Goal: Information Seeking & Learning: Learn about a topic

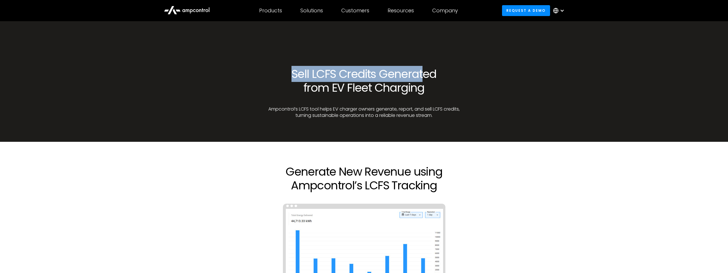
drag, startPoint x: 293, startPoint y: 75, endPoint x: 422, endPoint y: 76, distance: 128.4
click at [422, 76] on h1 "Sell LCFS Credits Generated from EV Fleet Charging" at bounding box center [364, 80] width 194 height 27
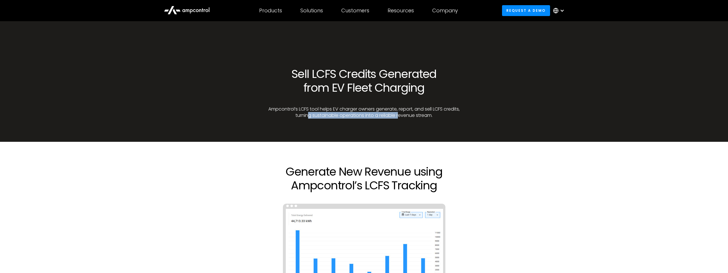
drag, startPoint x: 317, startPoint y: 115, endPoint x: 414, endPoint y: 117, distance: 97.5
click at [413, 117] on p "Ampcontrol’s LCFS tool helps EV charger owners generate, report, and sell LCFS …" at bounding box center [364, 112] width 194 height 13
click at [414, 117] on p "Ampcontrol’s LCFS tool helps EV charger owners generate, report, and sell LCFS …" at bounding box center [364, 112] width 194 height 13
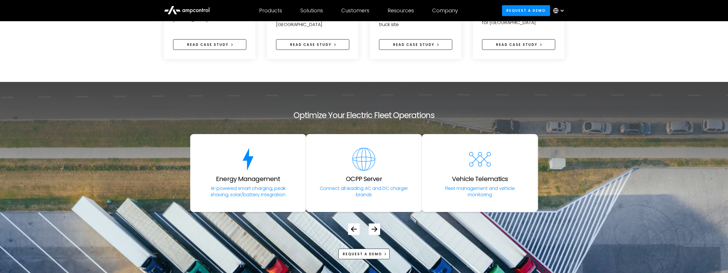
scroll to position [1230, 0]
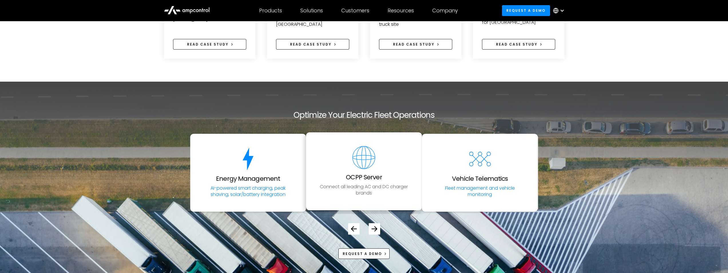
click at [366, 171] on div "OCPP Server" at bounding box center [364, 163] width 36 height 35
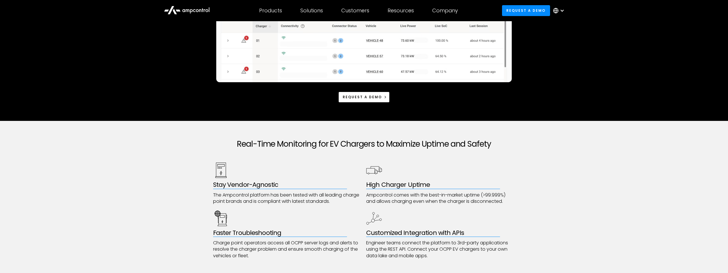
scroll to position [200, 0]
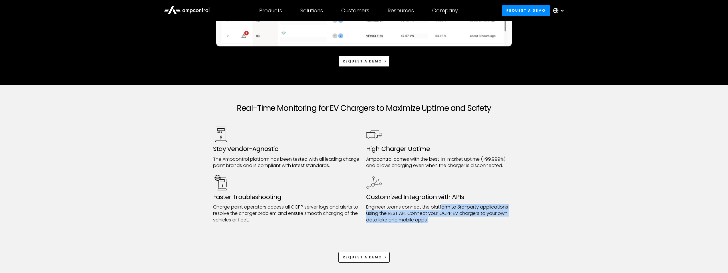
drag, startPoint x: 475, startPoint y: 205, endPoint x: 438, endPoint y: 221, distance: 40.2
click at [438, 221] on p "Engineer teams connect the platform to 3rd-party applications using the REST AP…" at bounding box center [440, 213] width 149 height 19
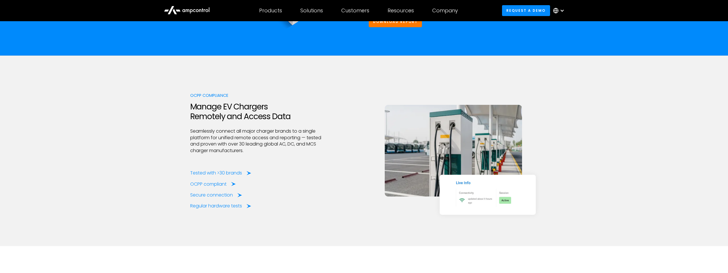
scroll to position [772, 0]
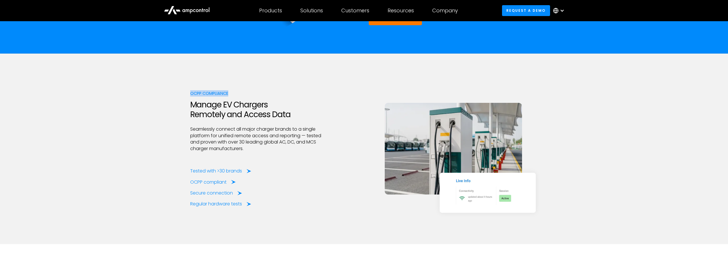
drag, startPoint x: 190, startPoint y: 93, endPoint x: 242, endPoint y: 93, distance: 51.8
click at [242, 93] on div "OCPP compliance" at bounding box center [258, 93] width 136 height 6
drag, startPoint x: 191, startPoint y: 104, endPoint x: 310, endPoint y: 118, distance: 119.9
click at [310, 118] on h2 "Manage EV Chargers Remotely and Access Data" at bounding box center [258, 109] width 136 height 19
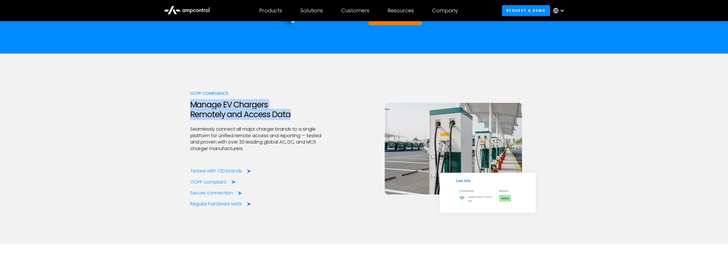
click at [311, 118] on h2 "Manage EV Chargers Remotely and Access Data" at bounding box center [258, 109] width 136 height 19
drag, startPoint x: 189, startPoint y: 104, endPoint x: 304, endPoint y: 118, distance: 115.8
click at [304, 118] on div "OCPP compliance Manage EV Chargers Remotely and Access Data Seamlessly connect …" at bounding box center [364, 148] width 728 height 190
drag, startPoint x: 304, startPoint y: 118, endPoint x: 296, endPoint y: 117, distance: 8.3
click at [304, 118] on h2 "Manage EV Chargers Remotely and Access Data" at bounding box center [258, 109] width 136 height 19
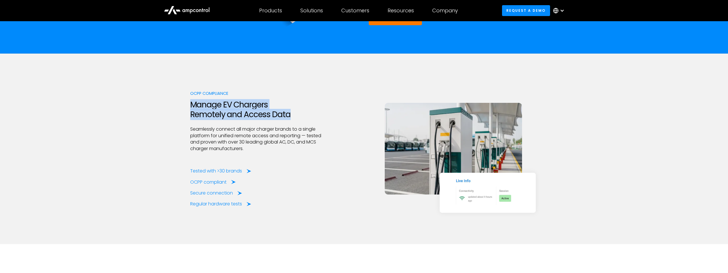
click at [296, 117] on h2 "Manage EV Chargers Remotely and Access Data" at bounding box center [258, 109] width 136 height 19
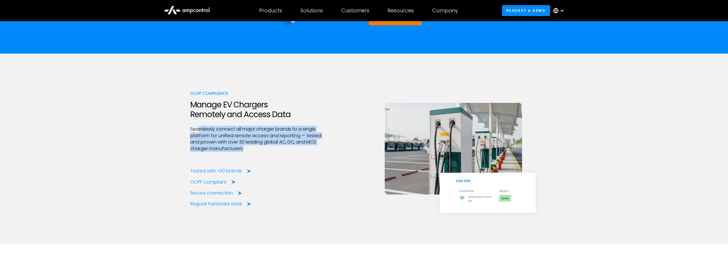
drag, startPoint x: 206, startPoint y: 128, endPoint x: 249, endPoint y: 148, distance: 47.1
click at [249, 148] on p "Seamlessly connect all major charger brands to a single platform for unified re…" at bounding box center [258, 139] width 136 height 26
drag, startPoint x: 220, startPoint y: 142, endPoint x: 179, endPoint y: 128, distance: 43.8
click at [179, 128] on div "OCPP compliance Manage EV Chargers Remotely and Access Data Seamlessly connect …" at bounding box center [364, 148] width 728 height 190
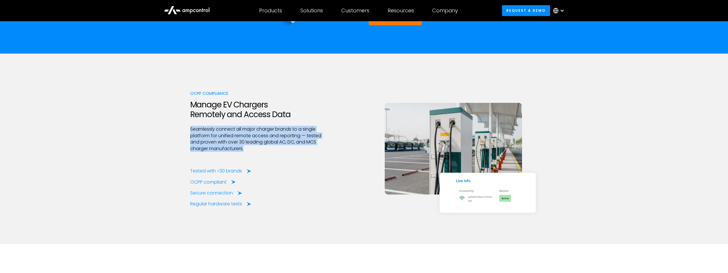
click at [199, 130] on p "Seamlessly connect all major charger brands to a single platform for unified re…" at bounding box center [258, 139] width 136 height 26
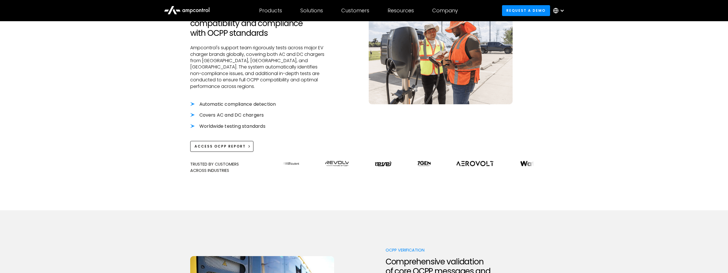
scroll to position [229, 0]
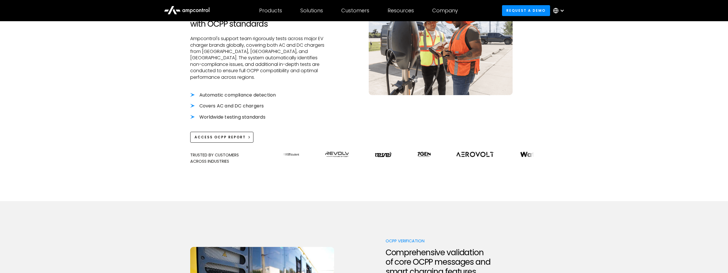
drag, startPoint x: 454, startPoint y: 149, endPoint x: 391, endPoint y: 149, distance: 62.9
click at [390, 152] on div at bounding box center [420, 154] width 288 height 5
click at [233, 92] on li "Automatic compliance detection" at bounding box center [258, 95] width 136 height 6
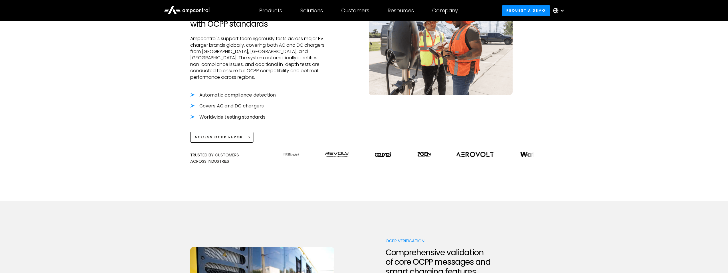
click at [566, 119] on div "Global Charging Testing Ensure worldwide charger compatibility and compliance w…" at bounding box center [364, 76] width 728 height 247
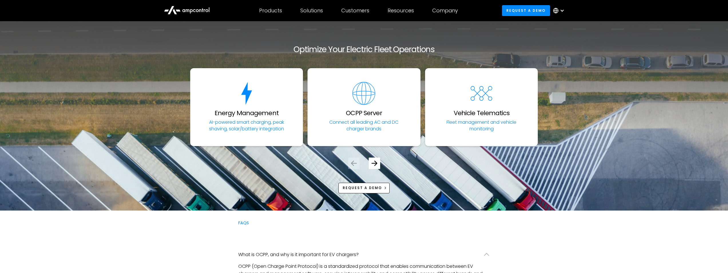
scroll to position [1287, 0]
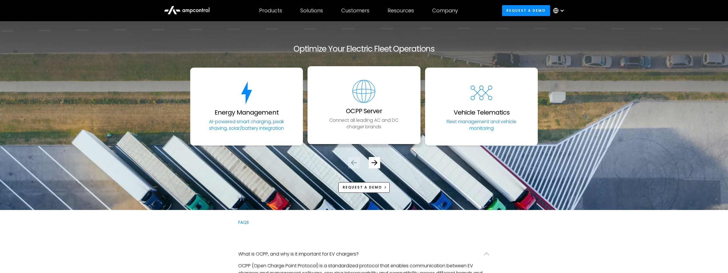
click at [377, 117] on p "Connect all leading AC and DC charger brands" at bounding box center [364, 123] width 88 height 13
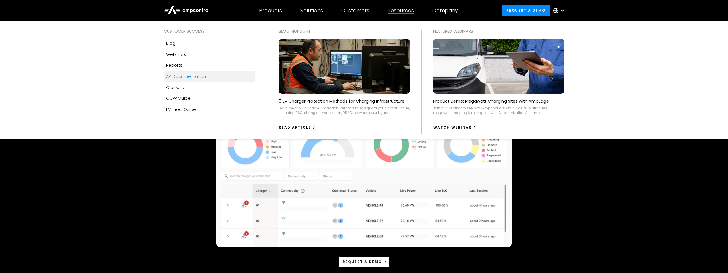
click at [188, 77] on div "API Documentation" at bounding box center [186, 76] width 40 height 6
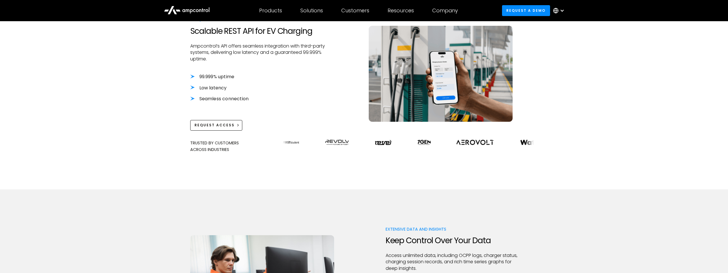
scroll to position [257, 0]
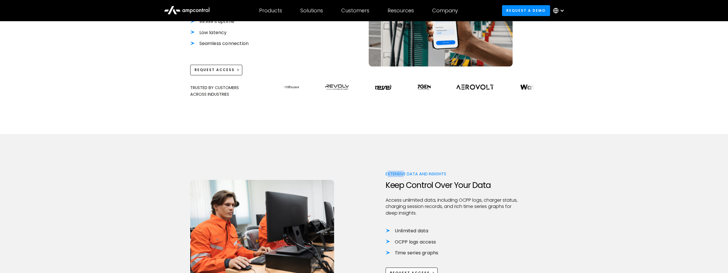
drag, startPoint x: 387, startPoint y: 173, endPoint x: 404, endPoint y: 174, distance: 17.5
click at [404, 174] on div "Extensive Data and Insights" at bounding box center [454, 173] width 136 height 6
drag, startPoint x: 446, startPoint y: 173, endPoint x: 389, endPoint y: 173, distance: 56.6
click at [389, 173] on div "Extensive Data and Insights" at bounding box center [454, 173] width 136 height 6
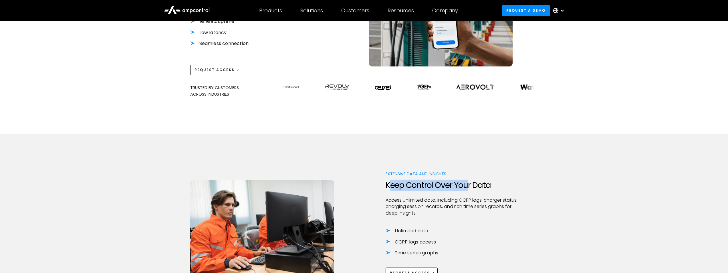
drag, startPoint x: 399, startPoint y: 184, endPoint x: 471, endPoint y: 185, distance: 71.8
click at [471, 185] on h2 "Keep Control Over Your Data" at bounding box center [454, 185] width 136 height 10
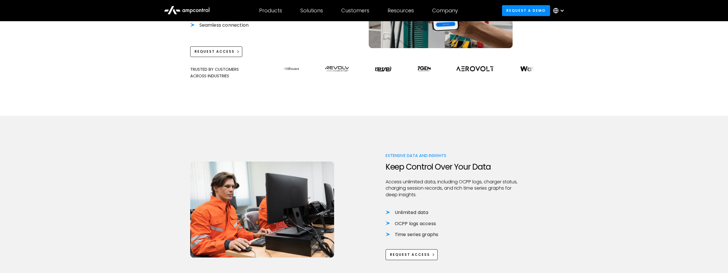
scroll to position [286, 0]
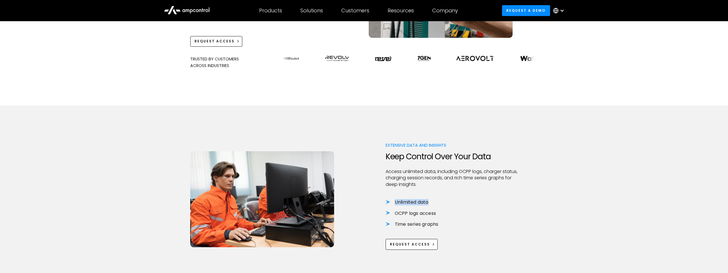
drag, startPoint x: 395, startPoint y: 202, endPoint x: 458, endPoint y: 202, distance: 62.9
click at [458, 202] on li "Unlimited data" at bounding box center [454, 202] width 136 height 6
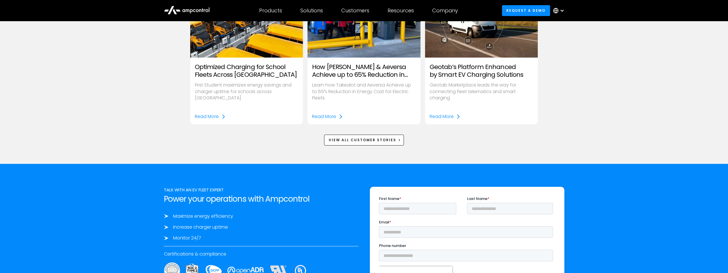
scroll to position [829, 0]
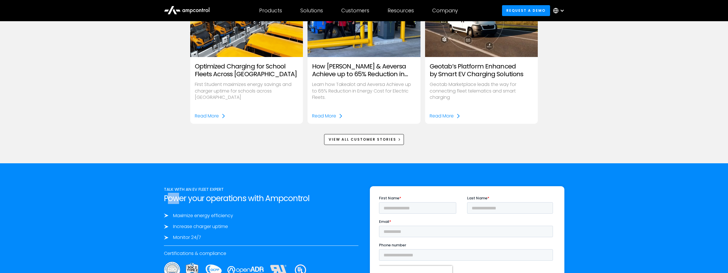
drag, startPoint x: 169, startPoint y: 199, endPoint x: 180, endPoint y: 200, distance: 11.6
click at [180, 200] on h2 "Power your operations with Ampcontrol" at bounding box center [261, 198] width 194 height 10
drag, startPoint x: 267, startPoint y: 198, endPoint x: 306, endPoint y: 201, distance: 39.0
click at [306, 201] on h2 "Power your operations with Ampcontrol" at bounding box center [261, 198] width 194 height 10
click at [306, 200] on h2 "Power your operations with Ampcontrol" at bounding box center [261, 198] width 194 height 10
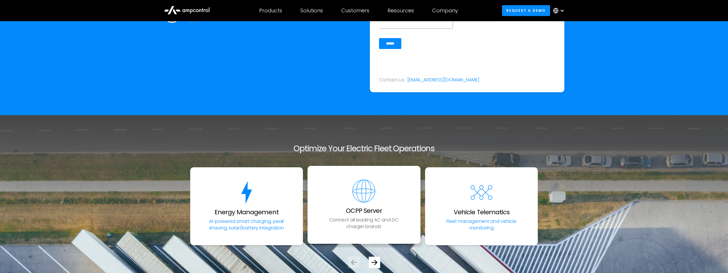
scroll to position [1087, 0]
